Goal: Check status

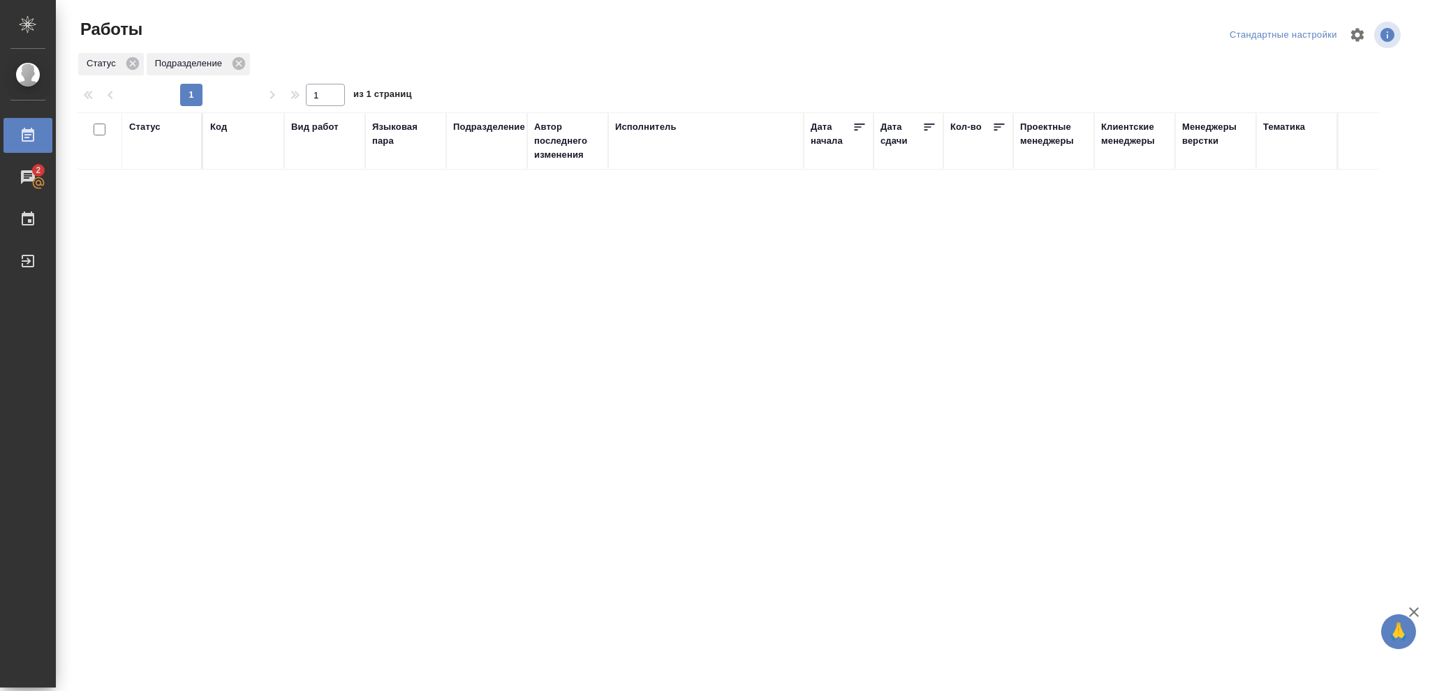
click at [143, 127] on div "Статус" at bounding box center [144, 127] width 31 height 14
click at [155, 164] on icon at bounding box center [155, 163] width 10 height 10
click at [481, 160] on icon at bounding box center [480, 158] width 5 height 5
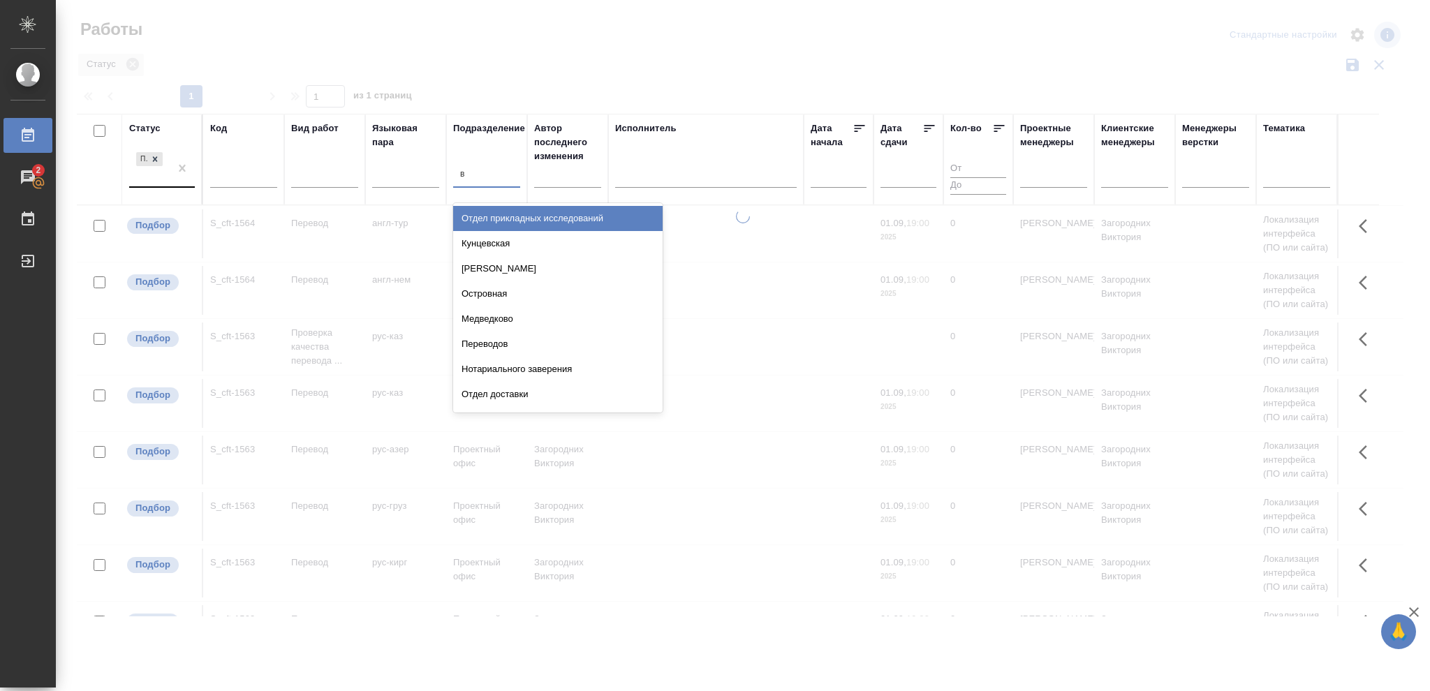
type input "ве"
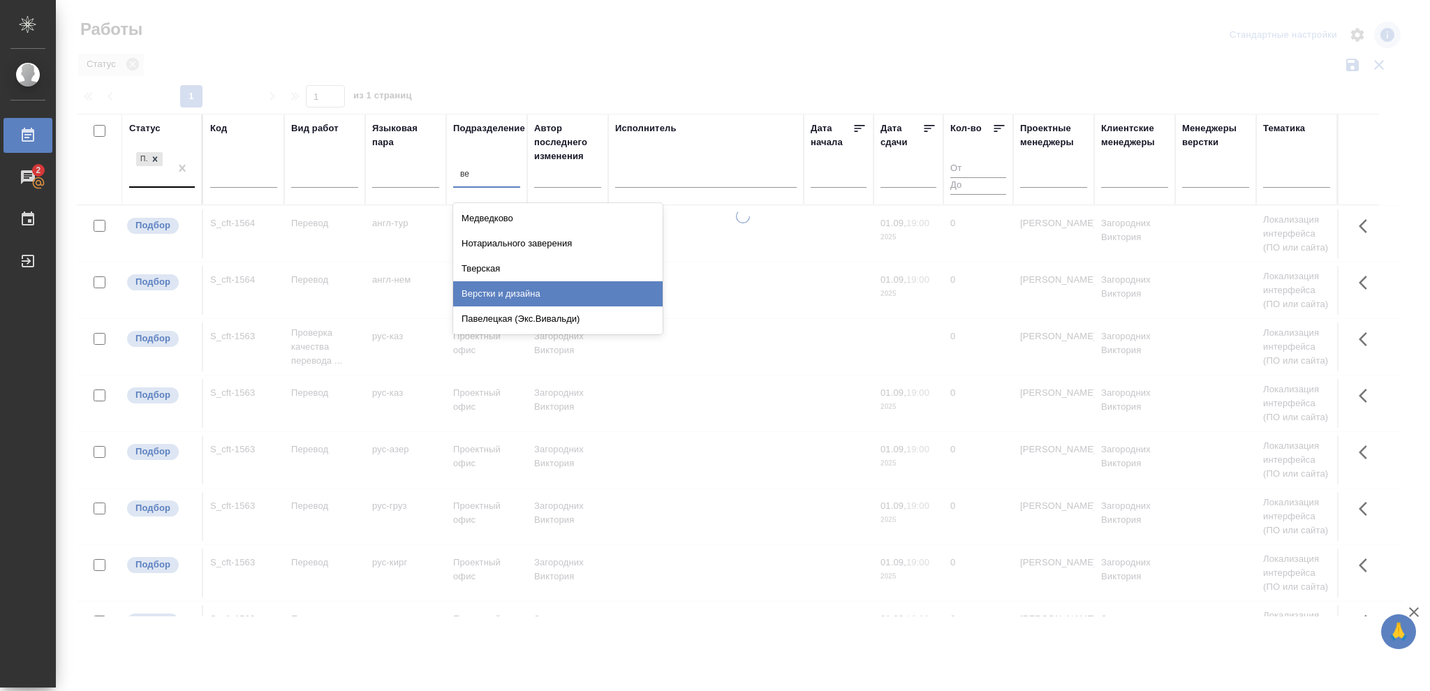
click at [542, 295] on div "Верстки и дизайна" at bounding box center [557, 293] width 209 height 25
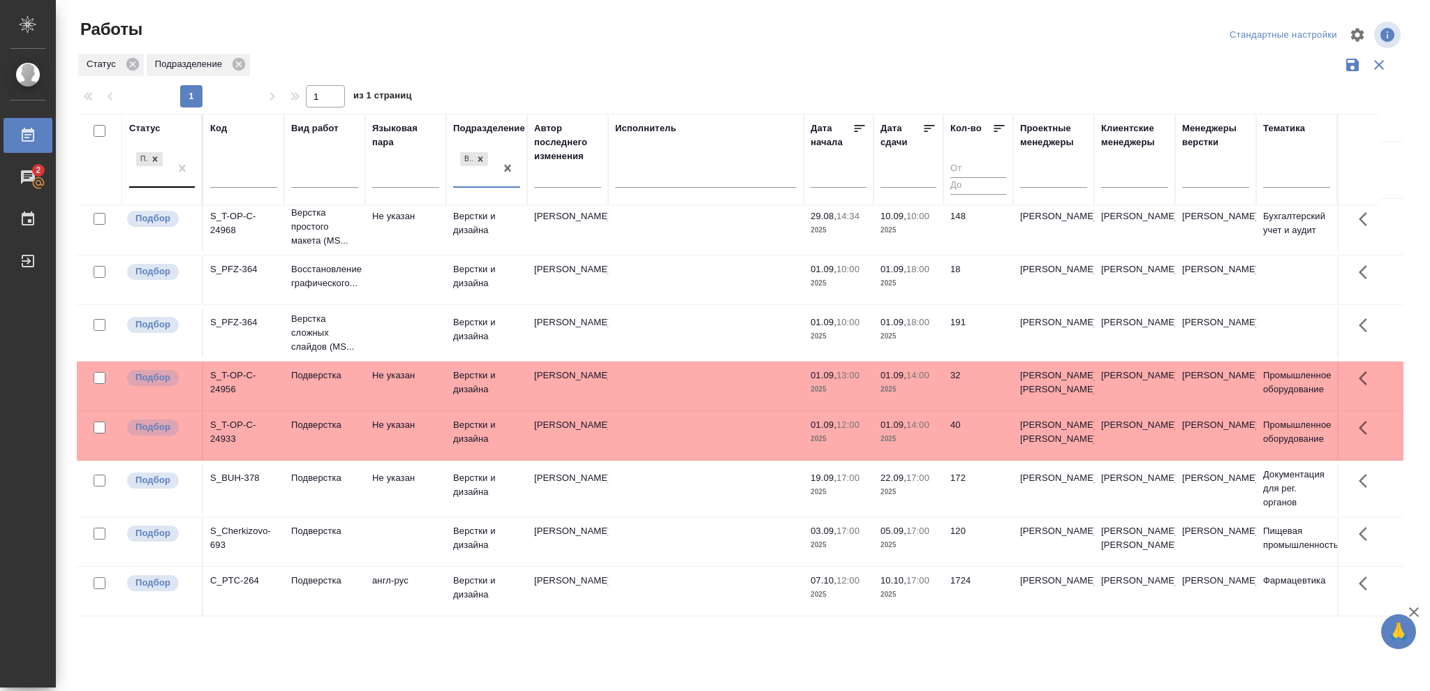
scroll to position [240, 0]
click at [911, 383] on p "2025" at bounding box center [909, 390] width 56 height 14
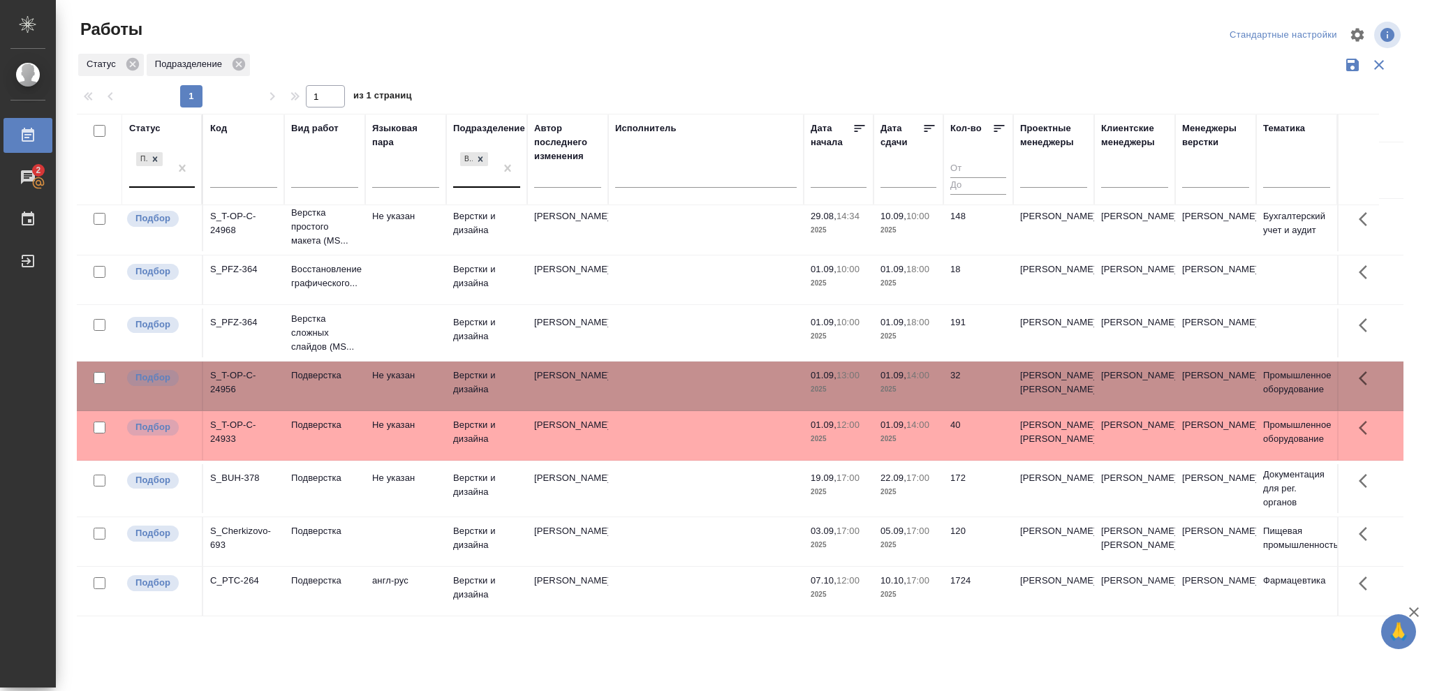
click at [911, 383] on p "2025" at bounding box center [909, 390] width 56 height 14
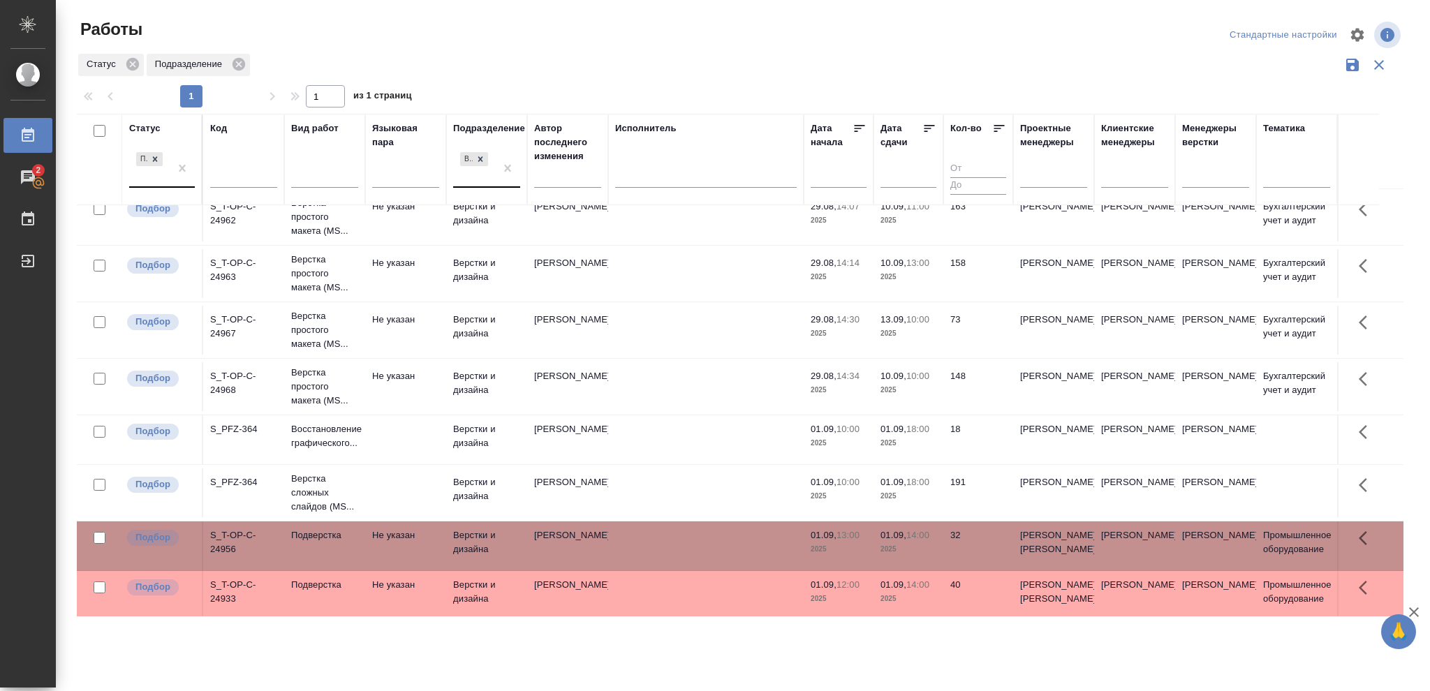
scroll to position [0, 0]
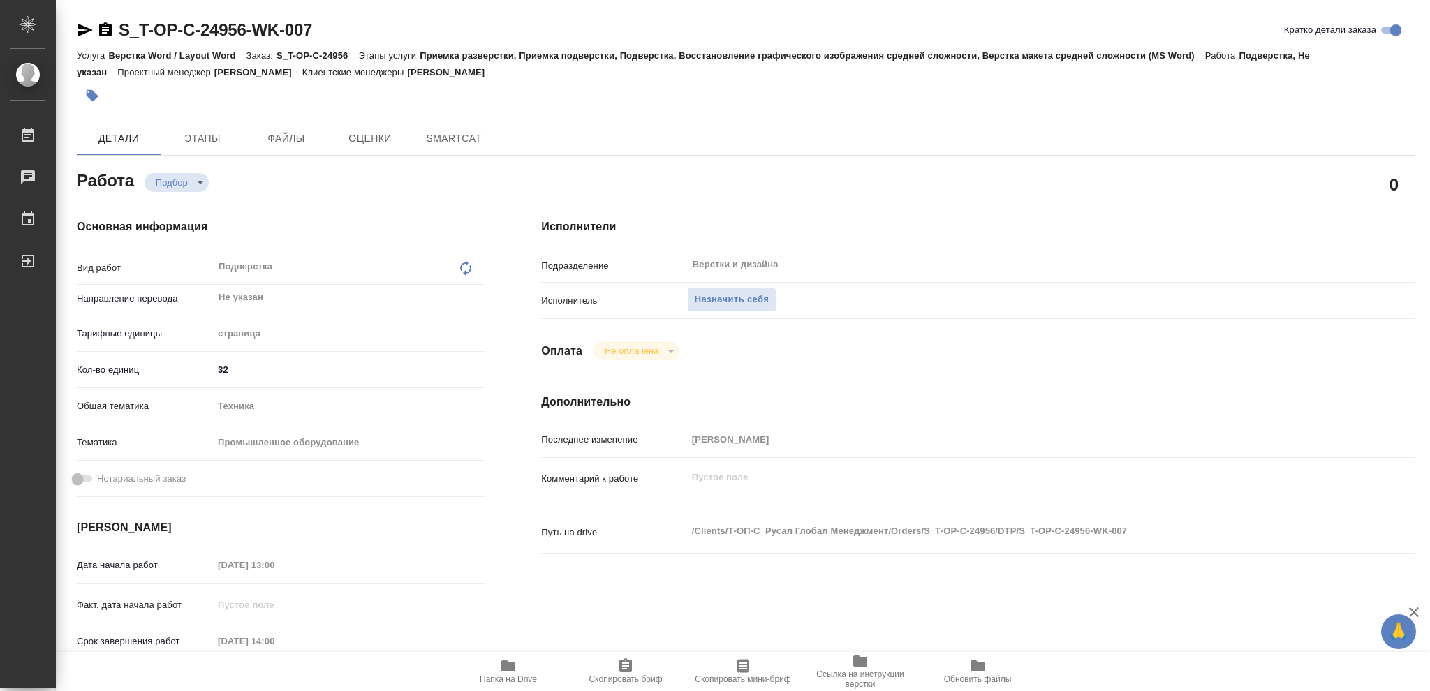
type textarea "x"
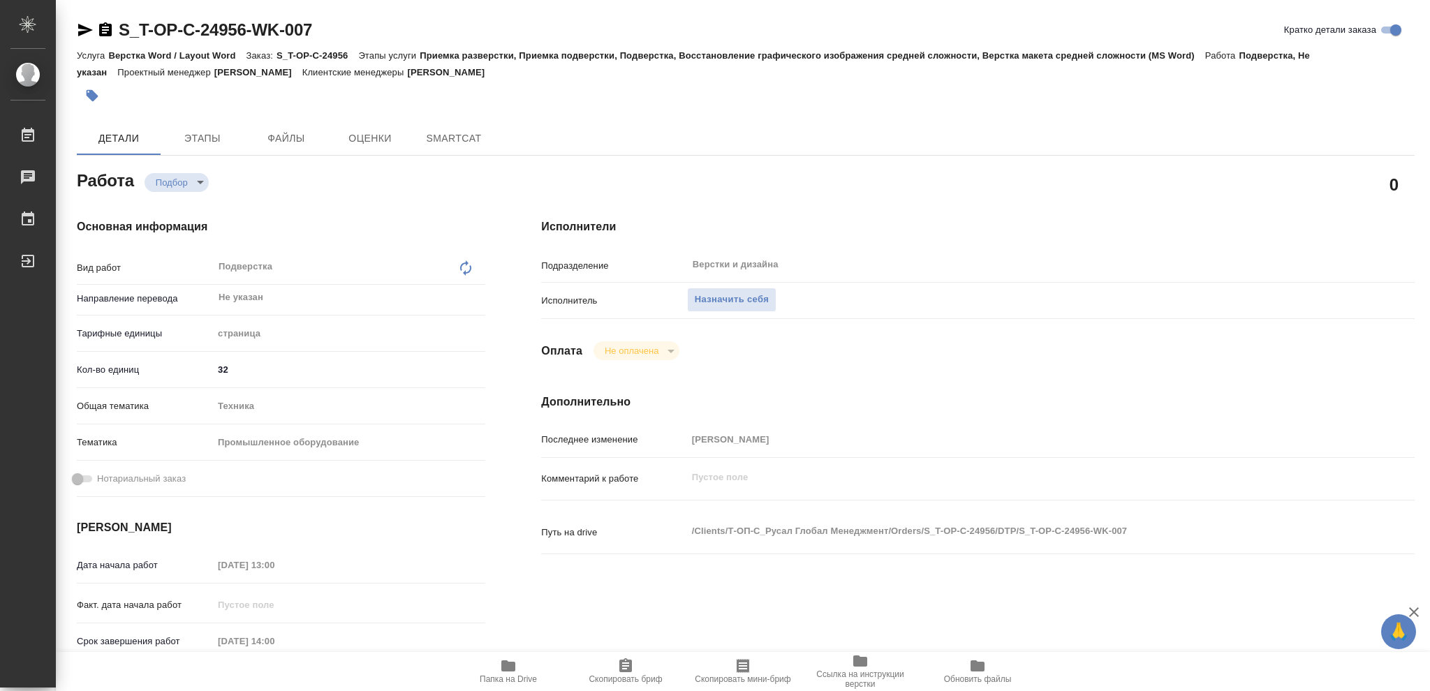
type textarea "x"
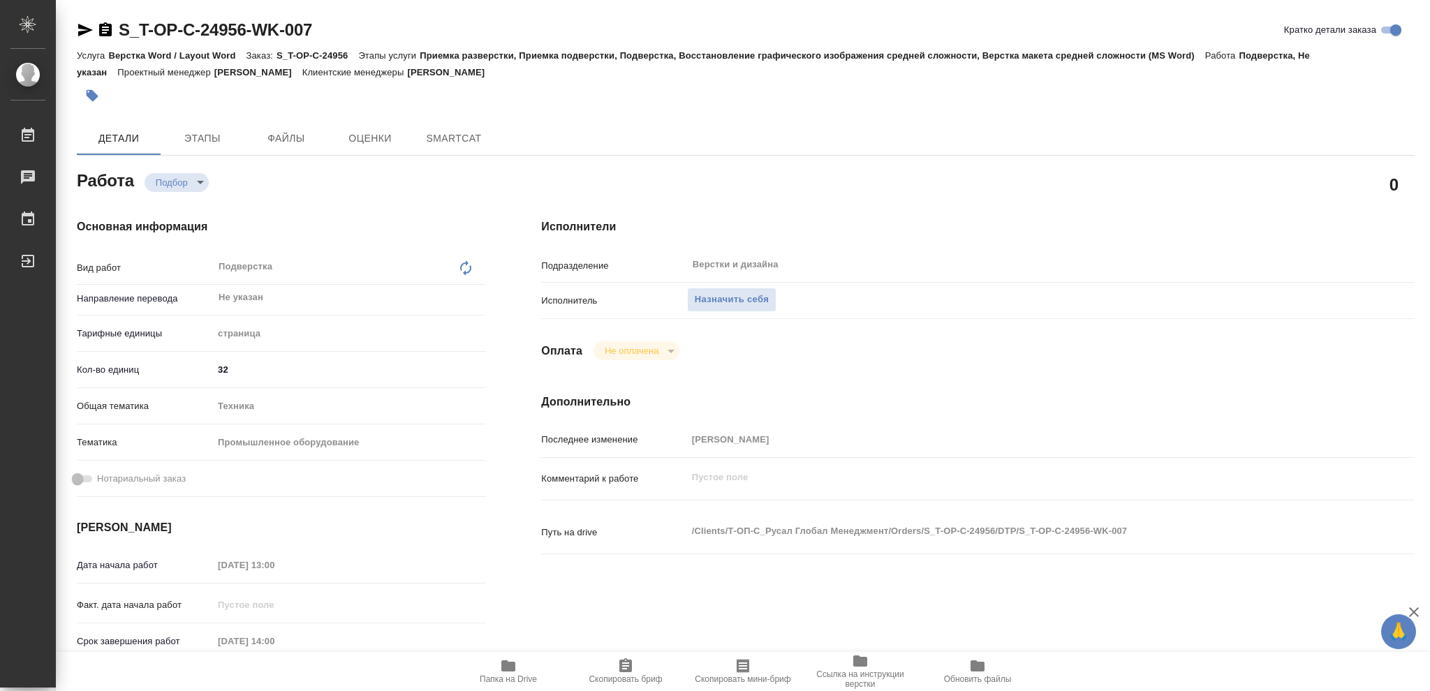
type textarea "x"
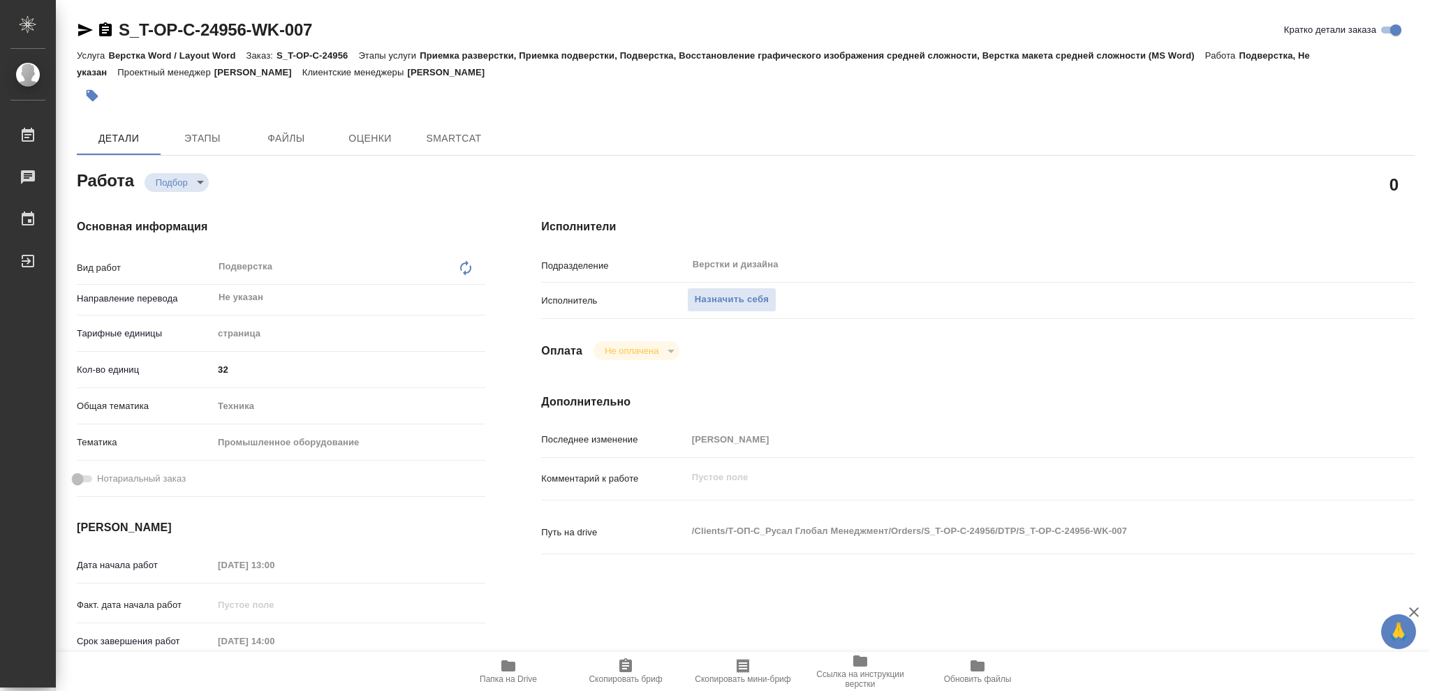
type textarea "x"
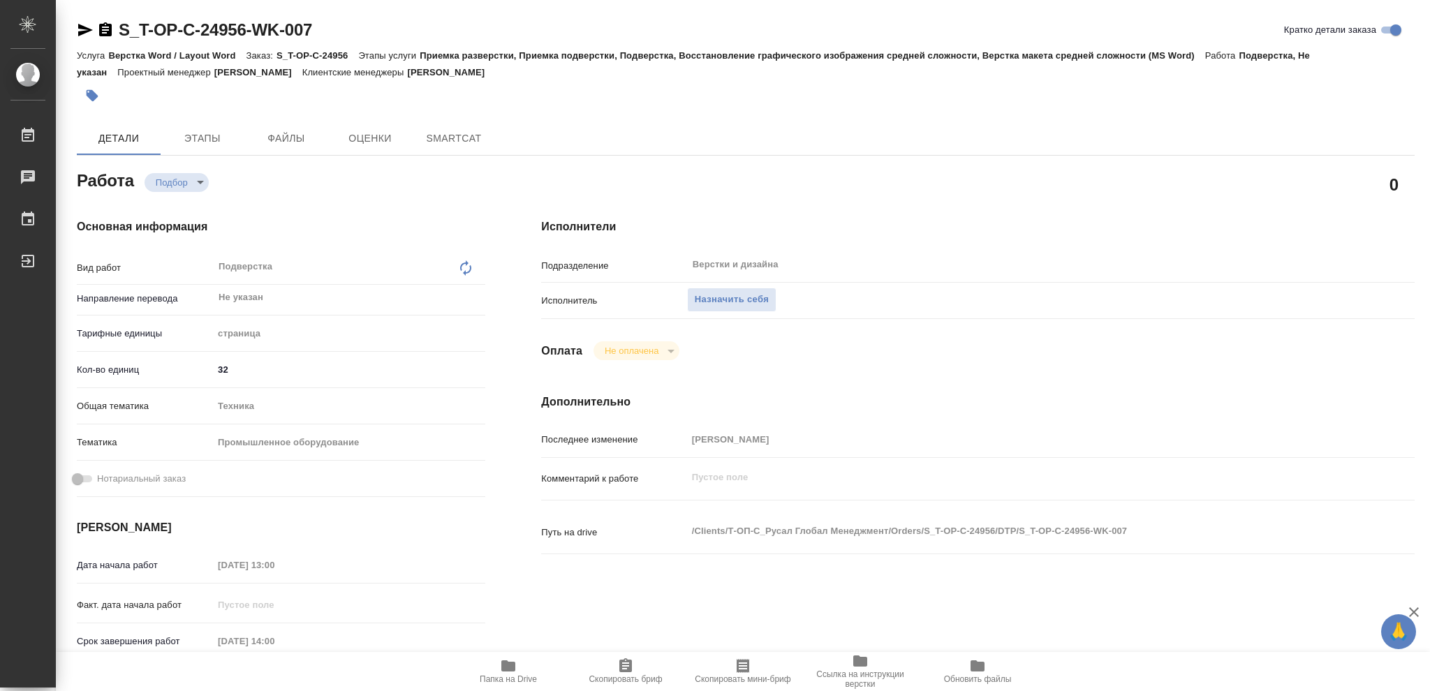
type textarea "x"
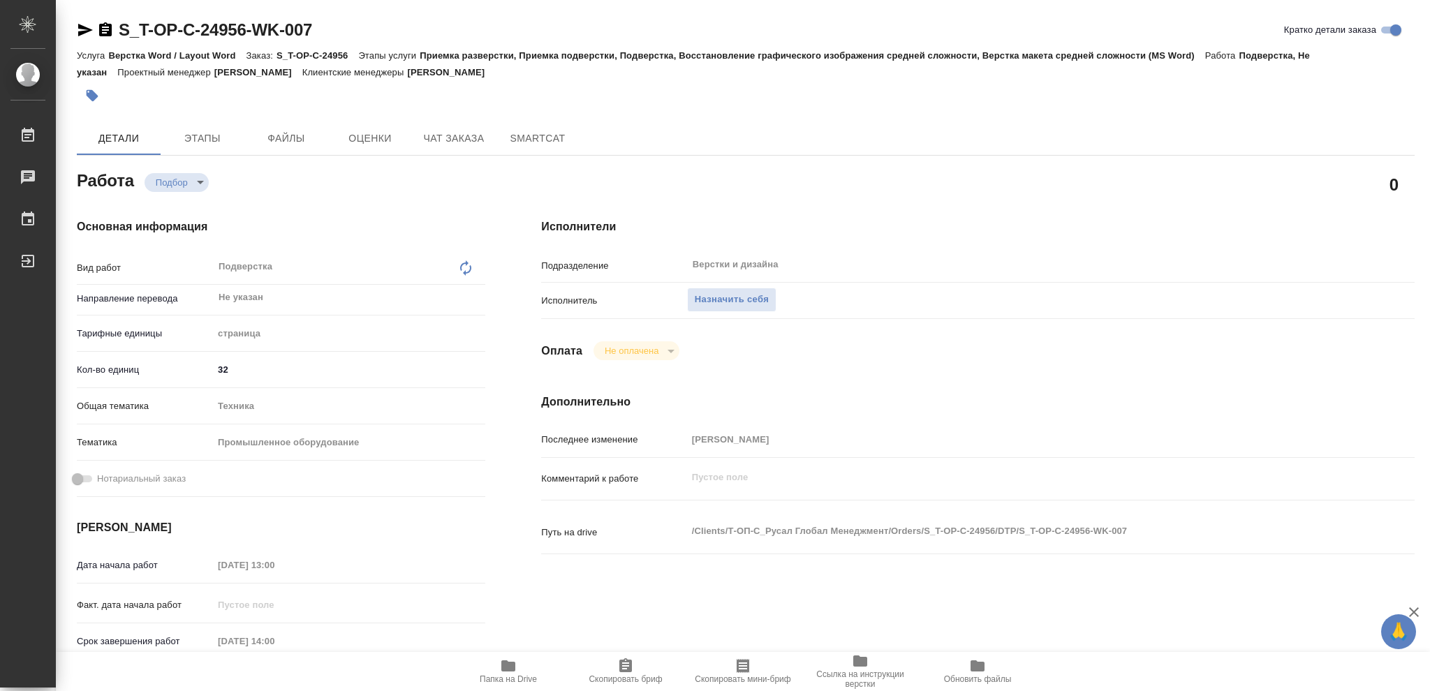
type textarea "x"
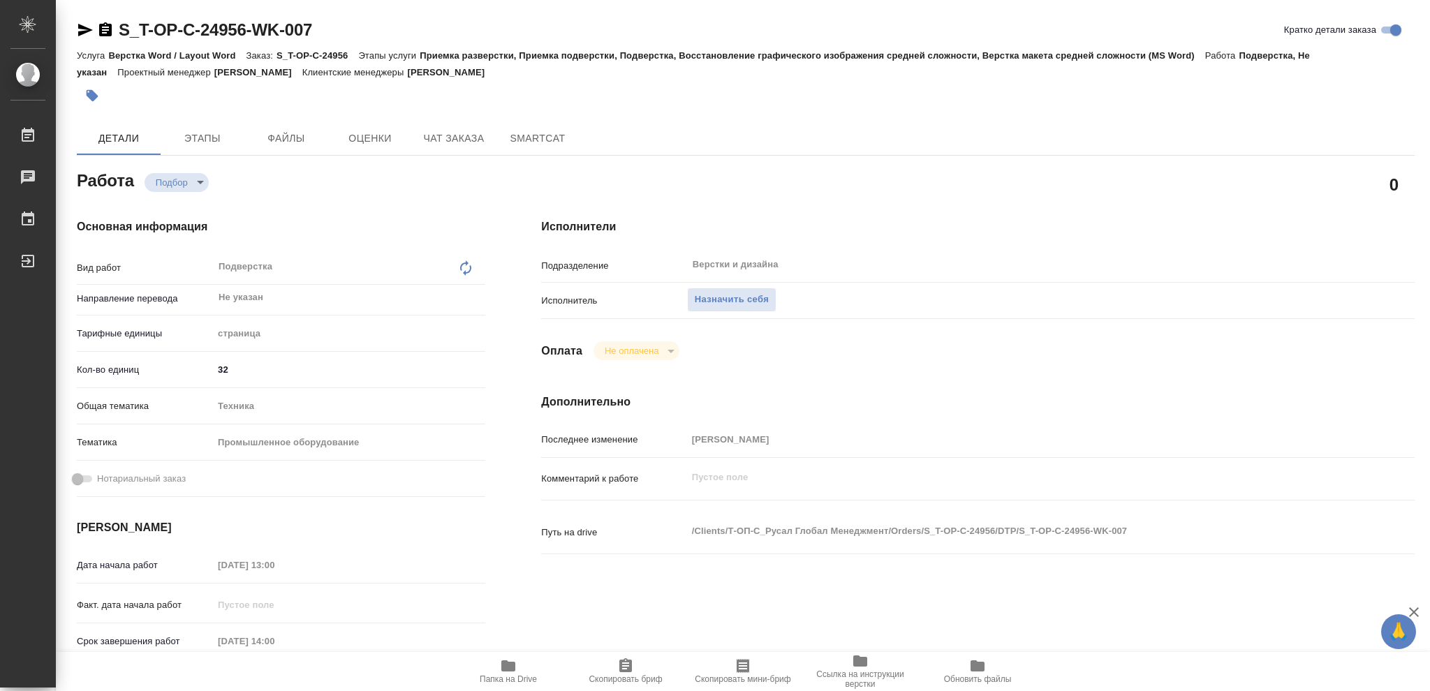
type textarea "x"
